Goal: Check status: Check status

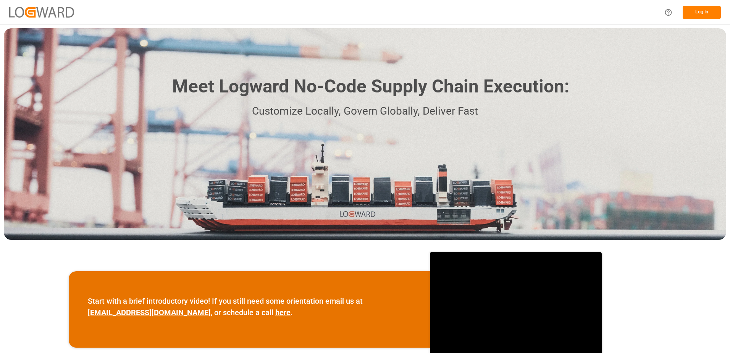
click at [692, 8] on button "Log In" at bounding box center [702, 12] width 38 height 13
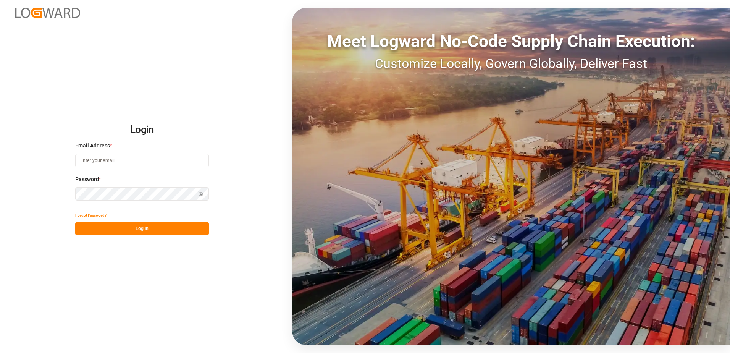
type input "karine.staut@melitta.be"
click at [149, 228] on button "Log In" at bounding box center [142, 228] width 134 height 13
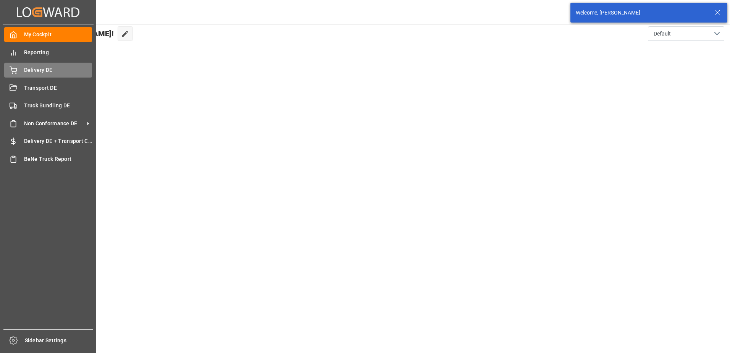
click at [28, 71] on span "Delivery DE" at bounding box center [58, 70] width 68 height 8
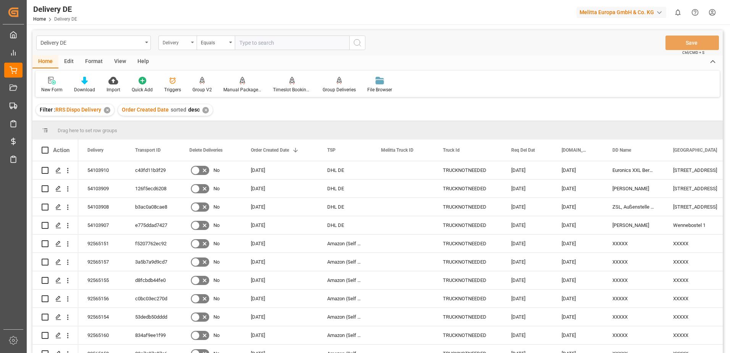
click at [194, 44] on div "Delivery" at bounding box center [178, 43] width 38 height 15
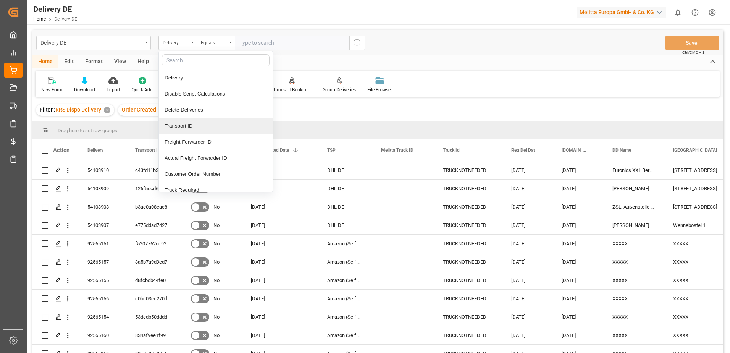
click at [189, 126] on div "Transport ID" at bounding box center [216, 126] width 114 height 16
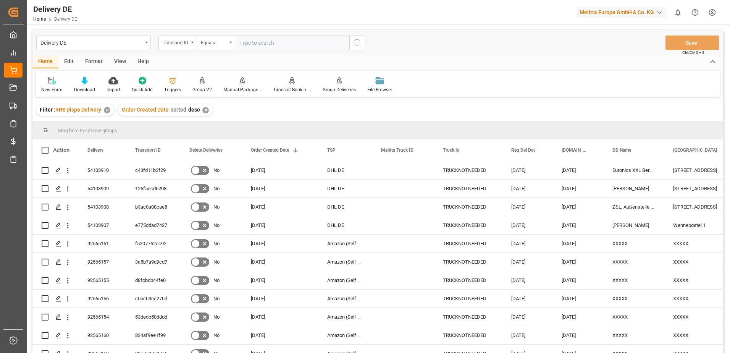
click at [245, 44] on input "text" at bounding box center [292, 43] width 115 height 15
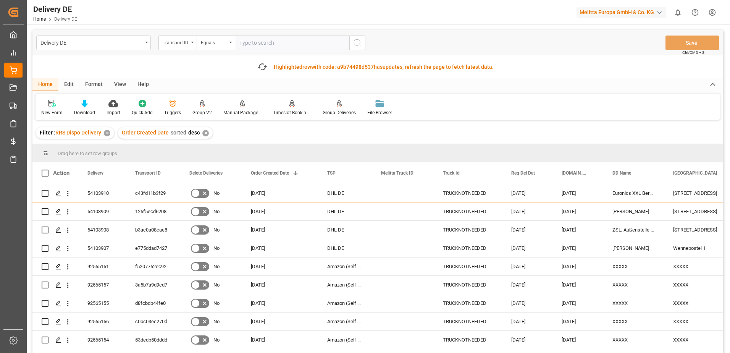
click at [264, 46] on input "text" at bounding box center [292, 43] width 115 height 15
paste input "8f7f4fc40710"
type input "8f7f4fc40710"
click at [359, 42] on icon "search button" at bounding box center [357, 42] width 9 height 9
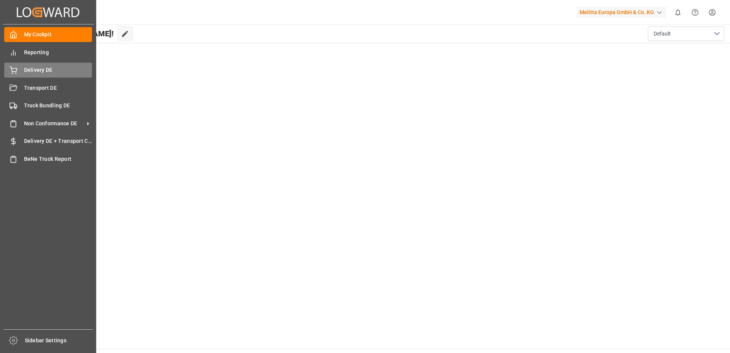
click at [31, 74] on div "Delivery DE Delivery DE" at bounding box center [48, 70] width 88 height 15
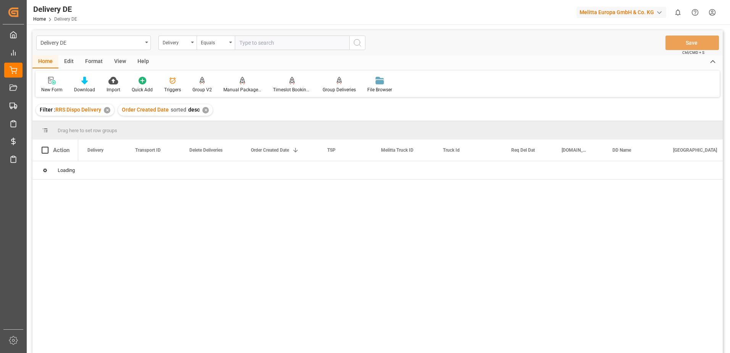
click at [193, 43] on icon "open menu" at bounding box center [192, 43] width 3 height 2
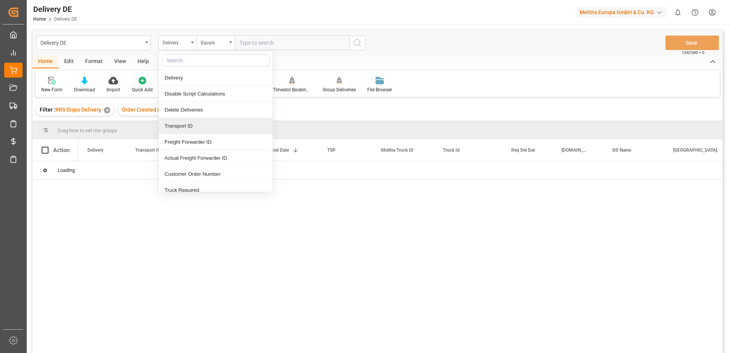
click at [178, 128] on div "Transport ID" at bounding box center [216, 126] width 114 height 16
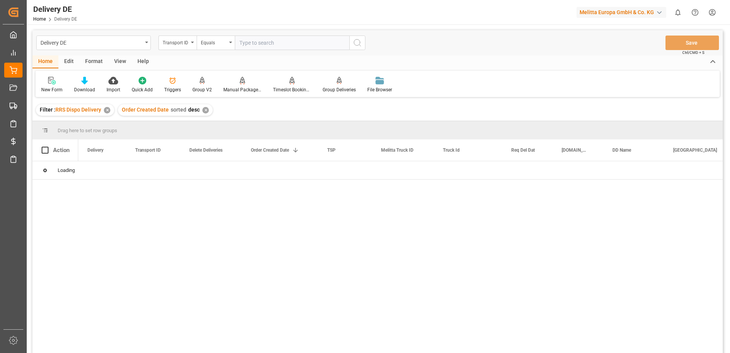
click at [252, 43] on input "text" at bounding box center [292, 43] width 115 height 15
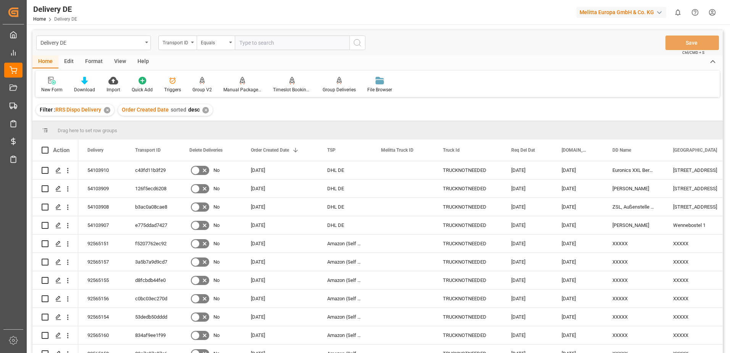
click at [286, 45] on input "text" at bounding box center [292, 43] width 115 height 15
paste input "20af6c5d282d"
type input "20af6c5d282d"
click at [354, 45] on icon "search button" at bounding box center [357, 42] width 9 height 9
